Goal: Transaction & Acquisition: Purchase product/service

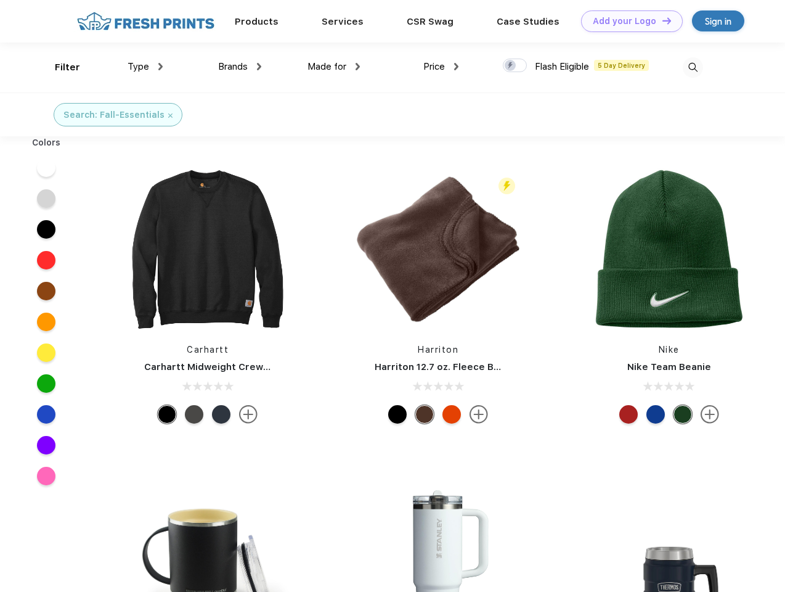
click at [627, 21] on link "Add your Logo Design Tool" at bounding box center [632, 21] width 102 height 22
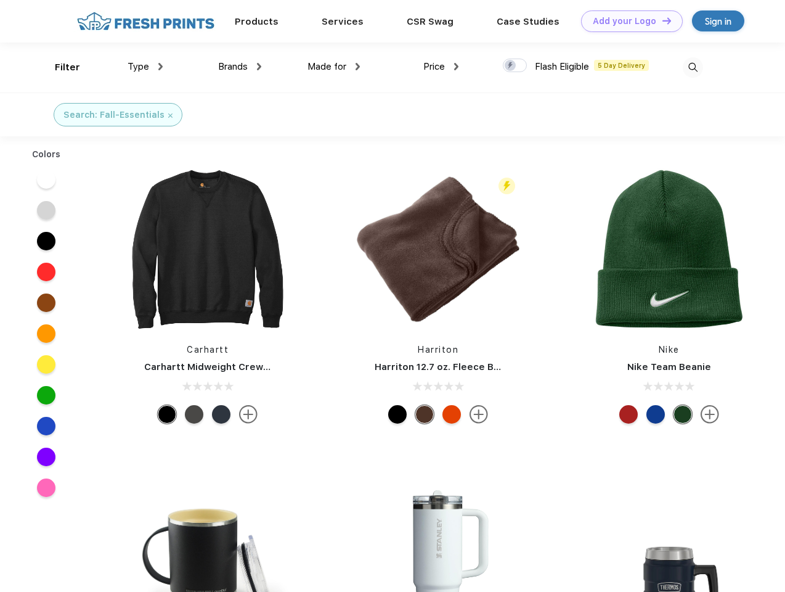
click at [0, 0] on div "Design Tool" at bounding box center [0, 0] width 0 height 0
click at [661, 20] on link "Add your Logo Design Tool" at bounding box center [632, 21] width 102 height 22
click at [59, 67] on div "Filter" at bounding box center [67, 67] width 25 height 14
click at [145, 67] on span "Type" at bounding box center [139, 66] width 22 height 11
click at [240, 67] on span "Brands" at bounding box center [233, 66] width 30 height 11
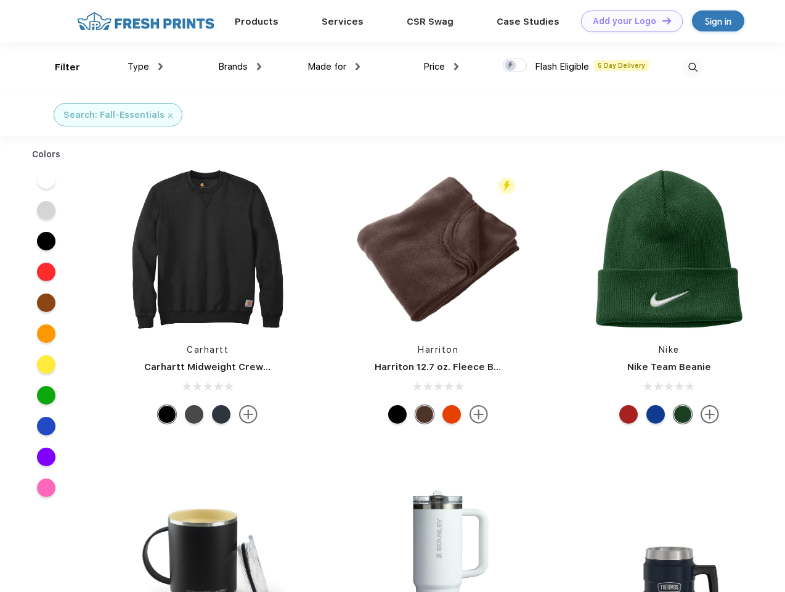
click at [334, 67] on span "Made for" at bounding box center [327, 66] width 39 height 11
click at [441, 67] on span "Price" at bounding box center [434, 66] width 22 height 11
click at [515, 66] on div at bounding box center [515, 66] width 24 height 14
click at [511, 66] on input "checkbox" at bounding box center [507, 62] width 8 height 8
click at [693, 67] on img at bounding box center [693, 67] width 20 height 20
